Goal: Task Accomplishment & Management: Manage account settings

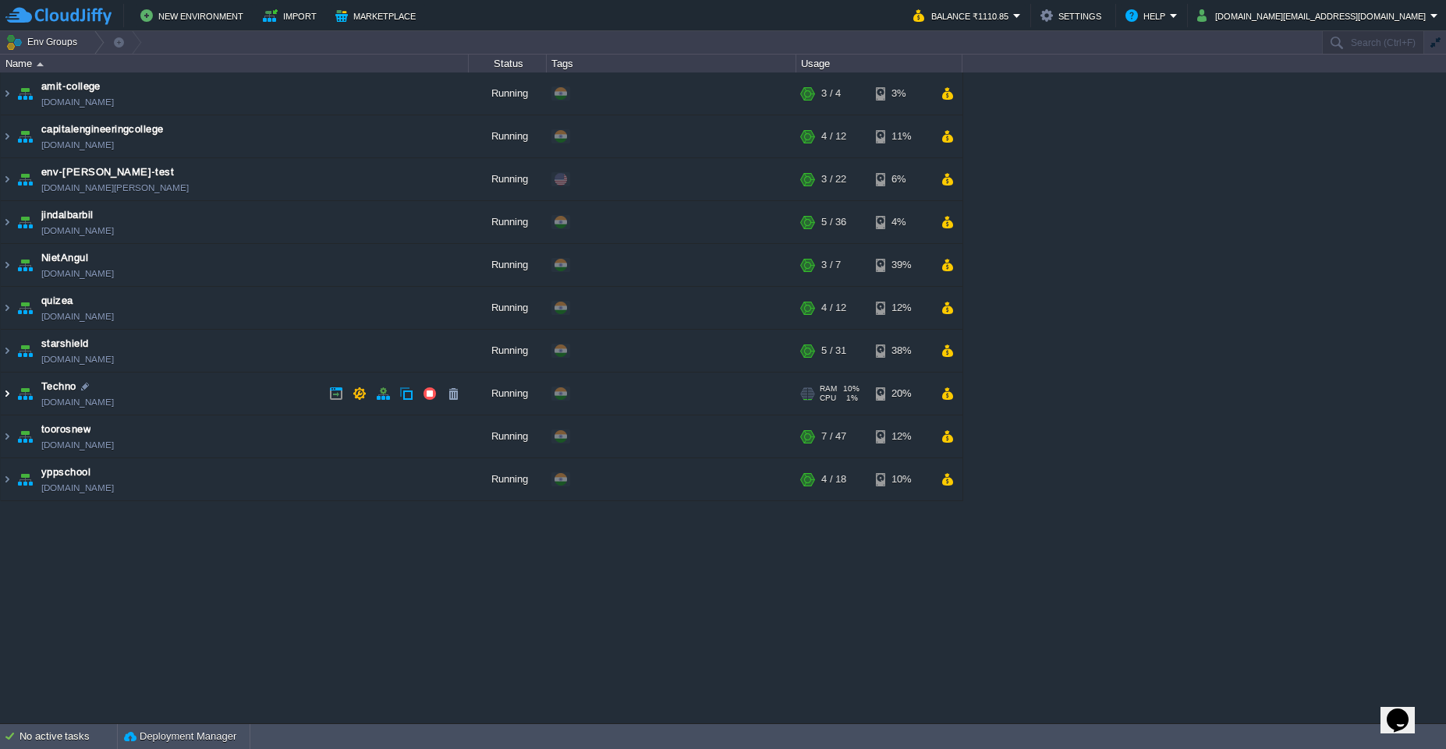
click at [8, 398] on img at bounding box center [7, 394] width 12 height 42
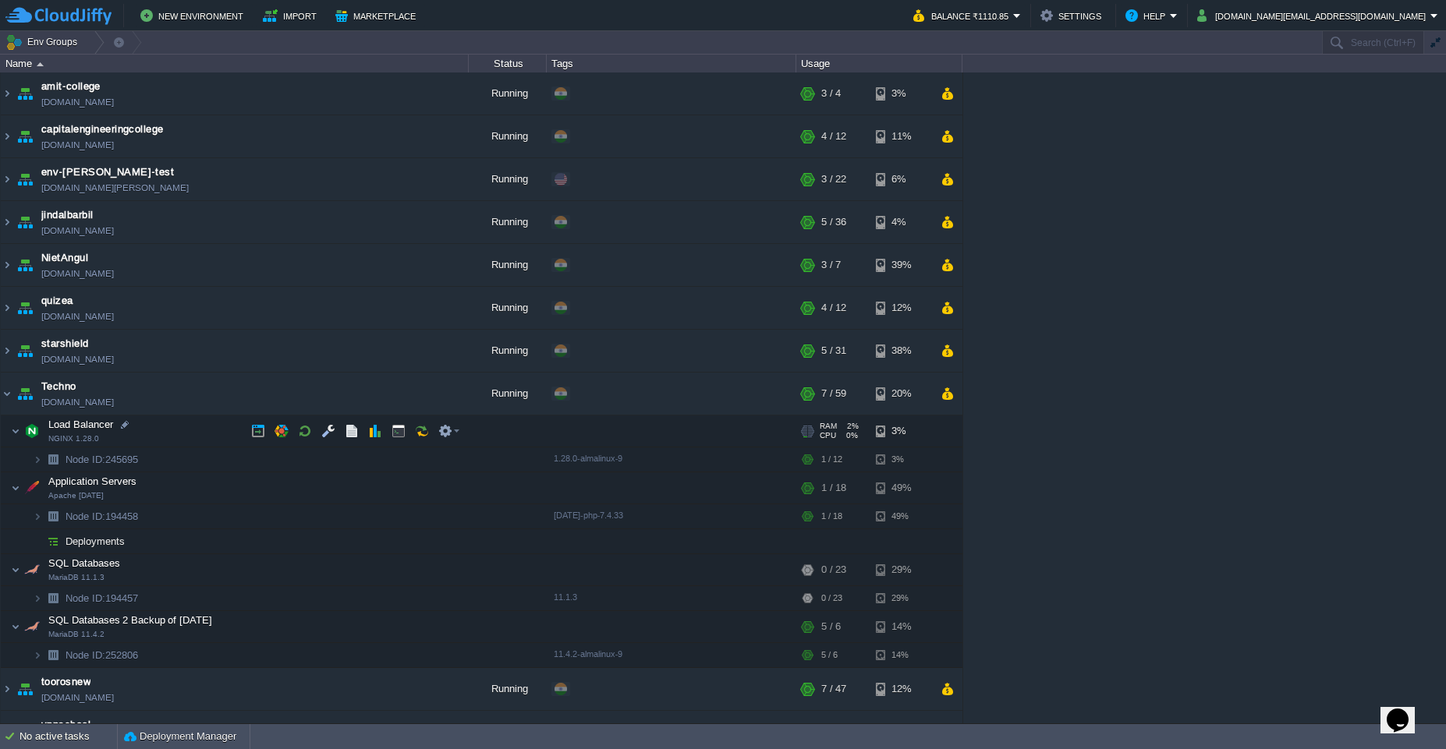
scroll to position [30, 0]
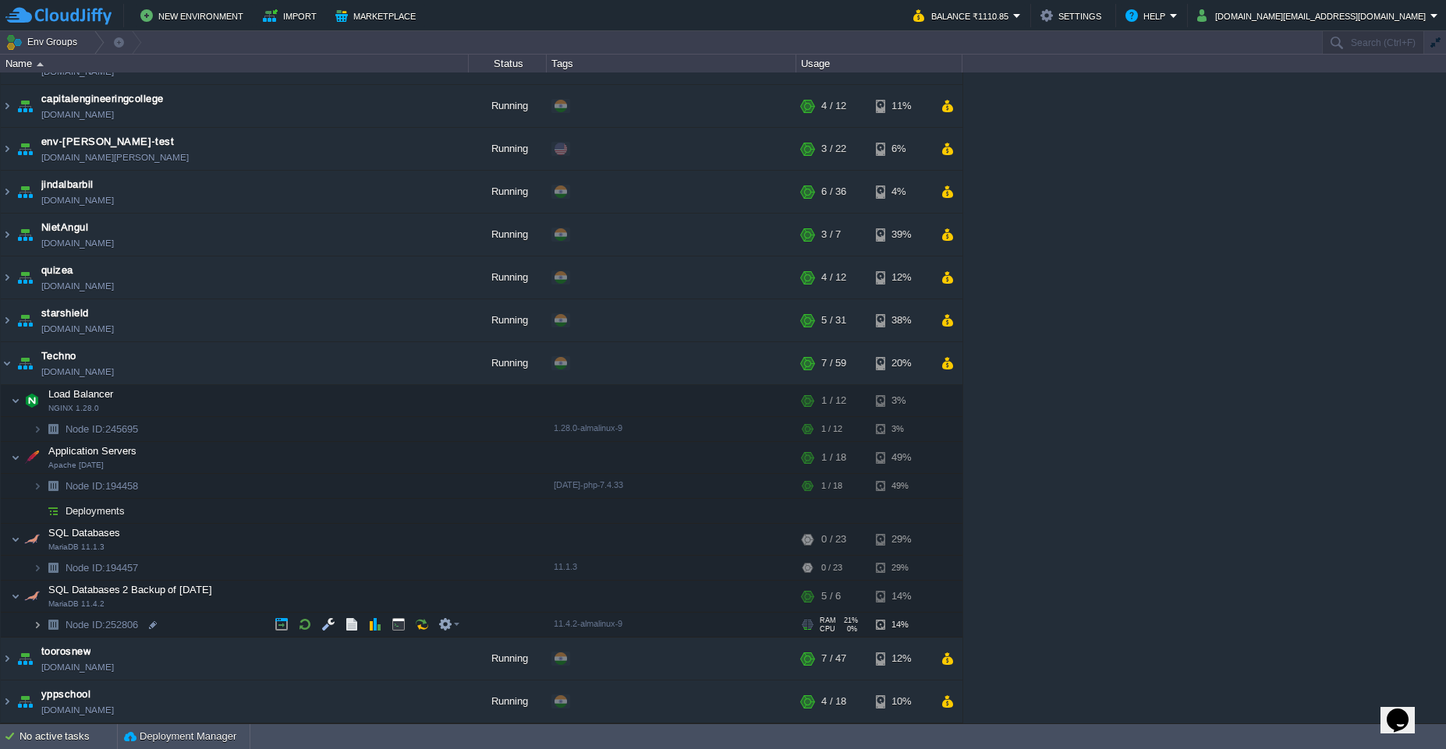
click at [37, 632] on img at bounding box center [37, 625] width 9 height 24
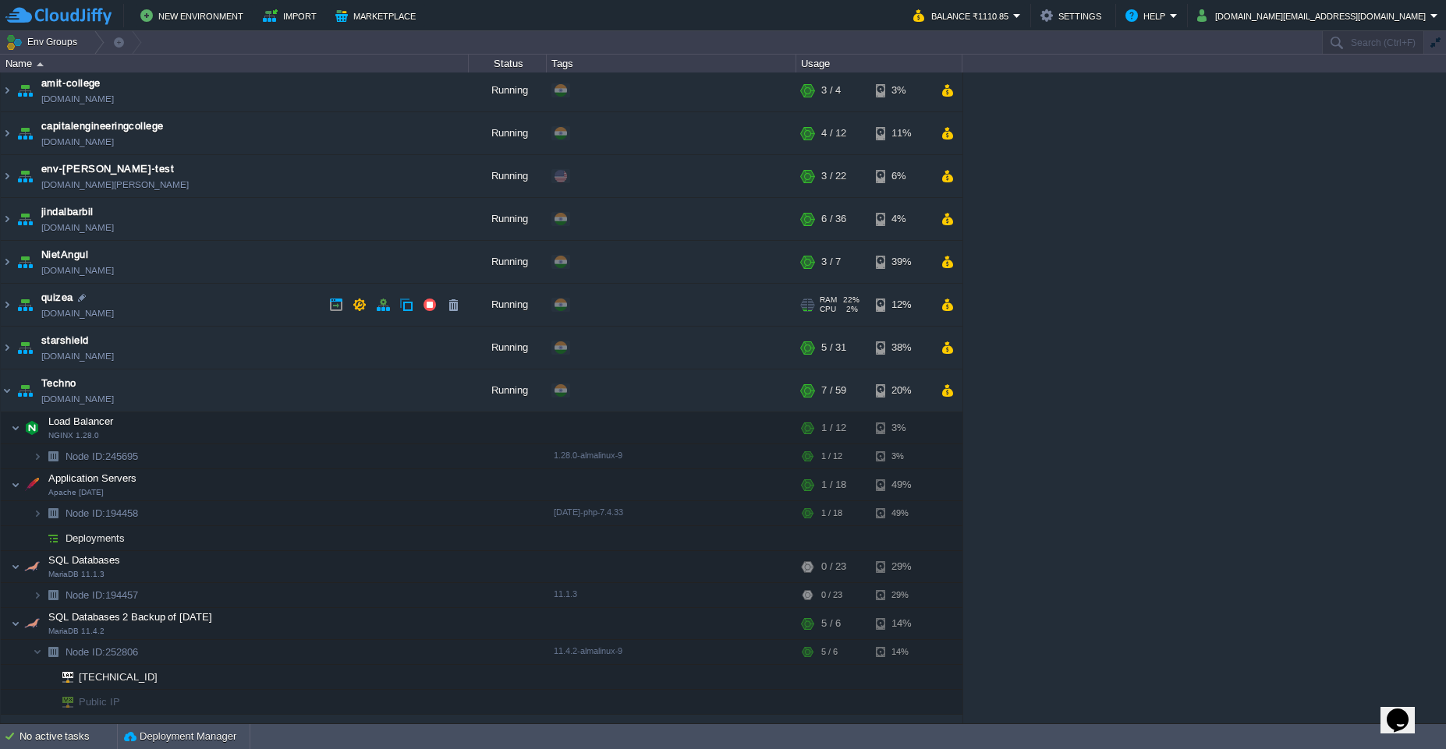
scroll to position [0, 0]
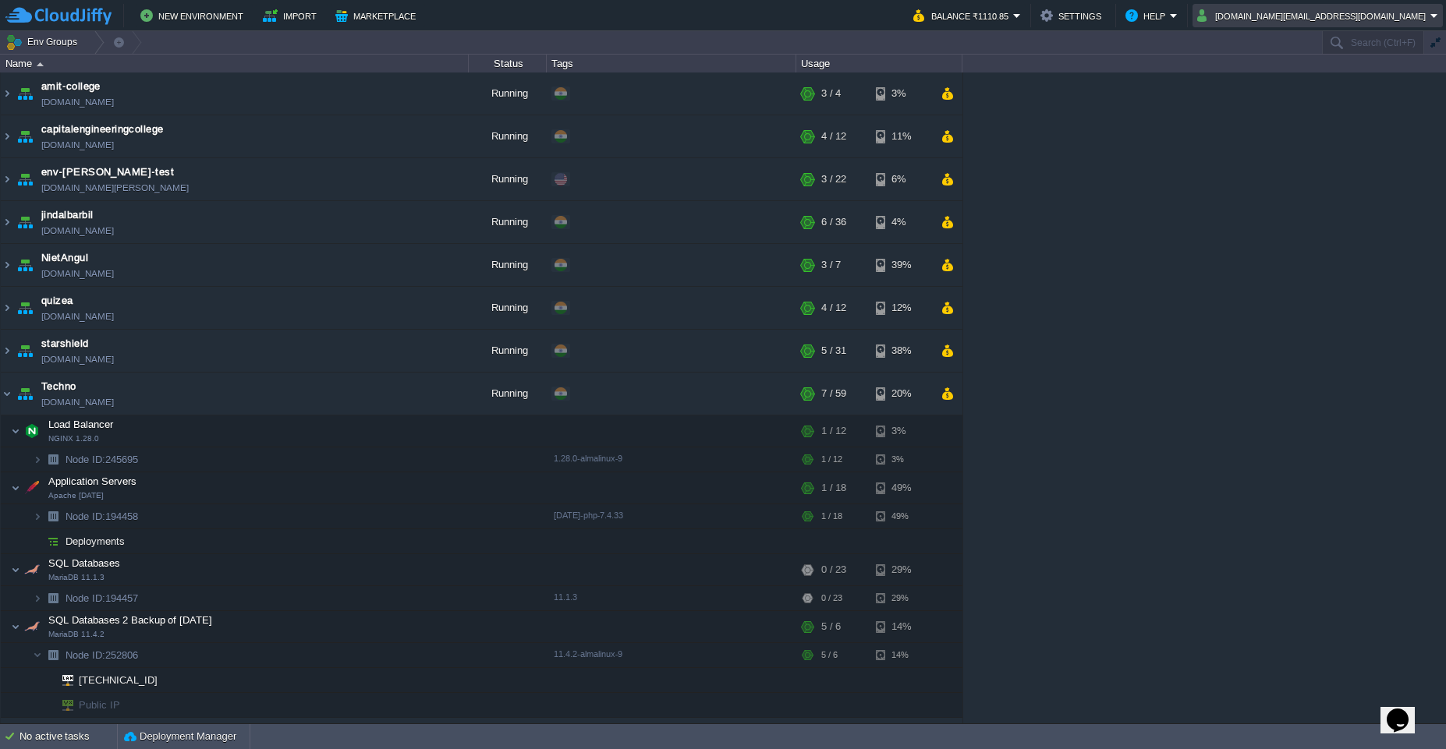
click at [1437, 19] on em "[DOMAIN_NAME][EMAIL_ADDRESS][DOMAIN_NAME]" at bounding box center [1317, 15] width 241 height 19
click at [1327, 85] on span "Sign out" at bounding box center [1324, 82] width 37 height 12
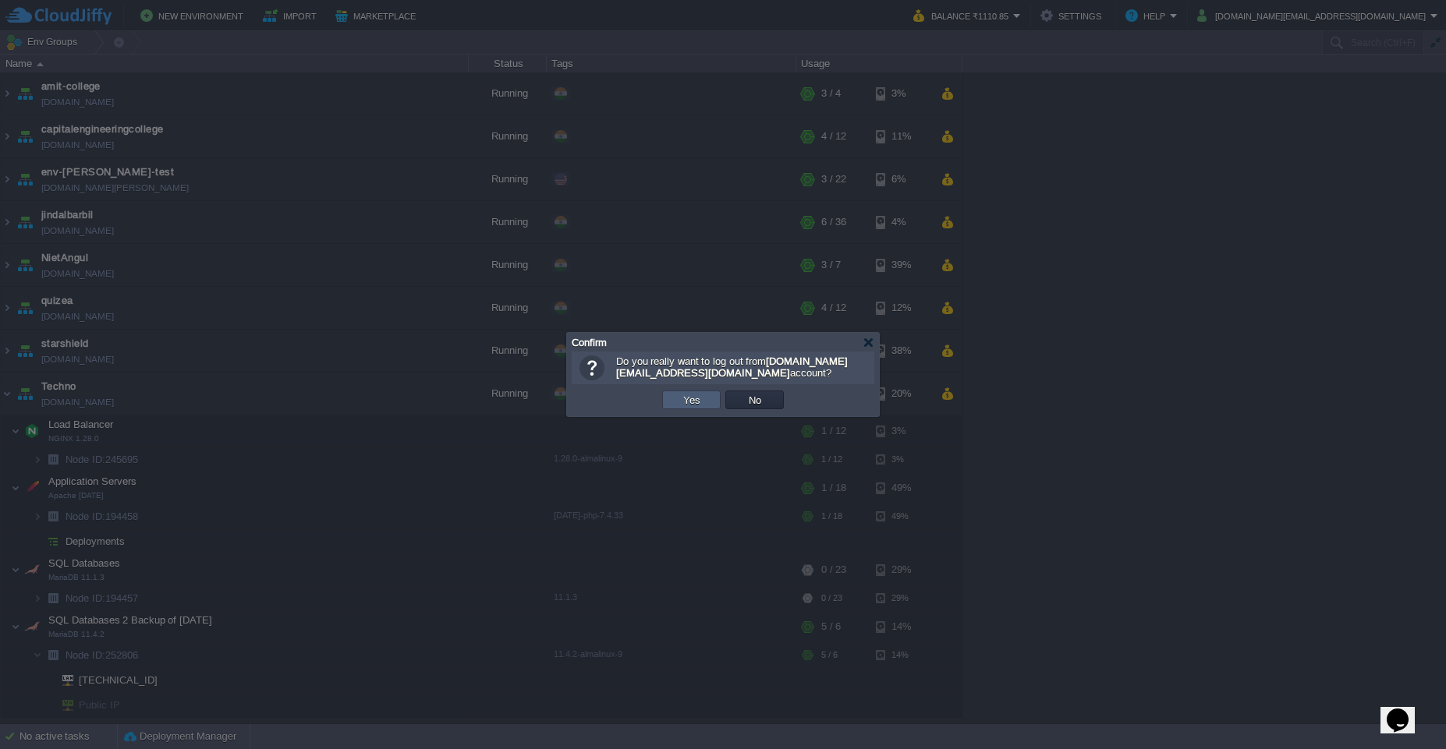
click at [692, 403] on button "Yes" at bounding box center [691, 400] width 27 height 14
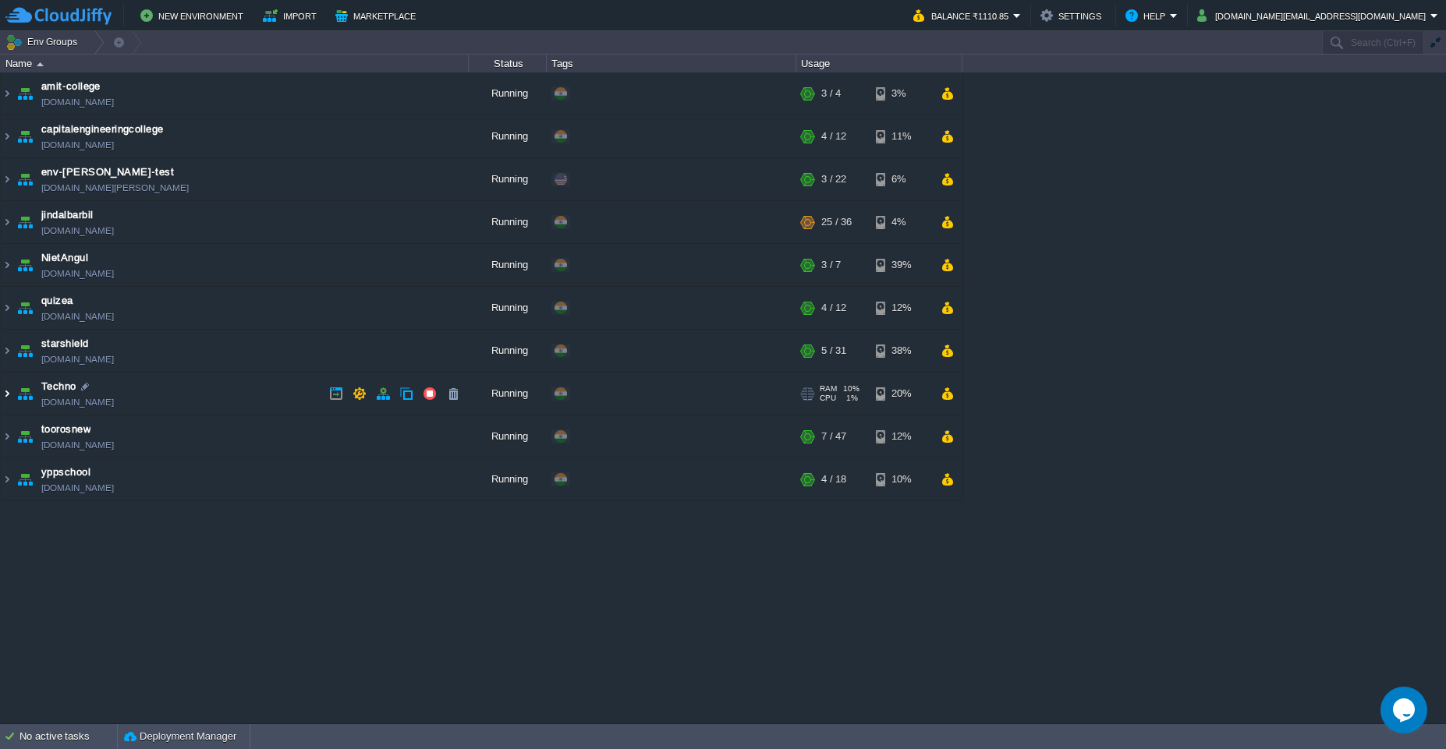
click at [5, 398] on img at bounding box center [7, 394] width 12 height 42
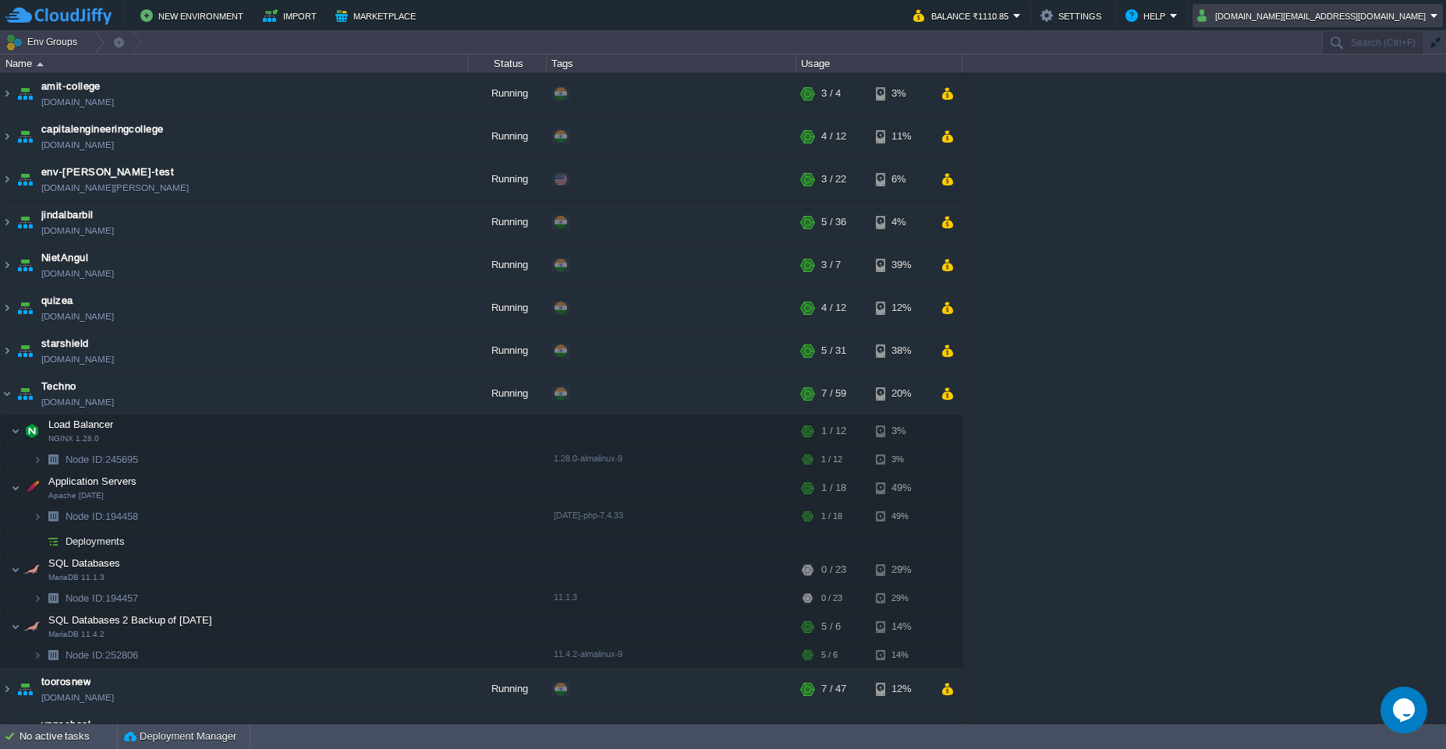
click at [1441, 19] on td "[DOMAIN_NAME][EMAIL_ADDRESS][DOMAIN_NAME]" at bounding box center [1317, 15] width 250 height 23
click at [1350, 88] on link "Sign out" at bounding box center [1362, 82] width 154 height 17
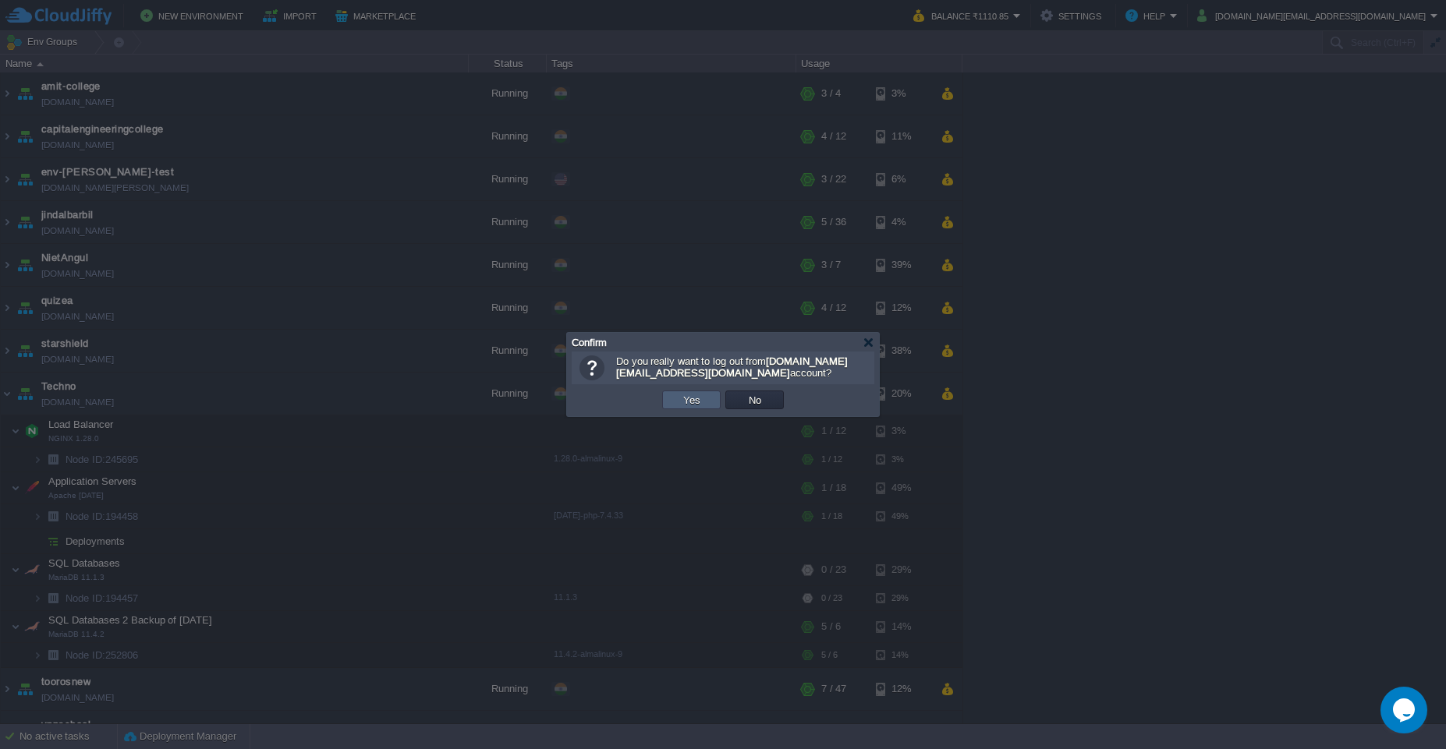
click at [685, 407] on td "Yes" at bounding box center [691, 400] width 58 height 19
